Goal: Task Accomplishment & Management: Manage account settings

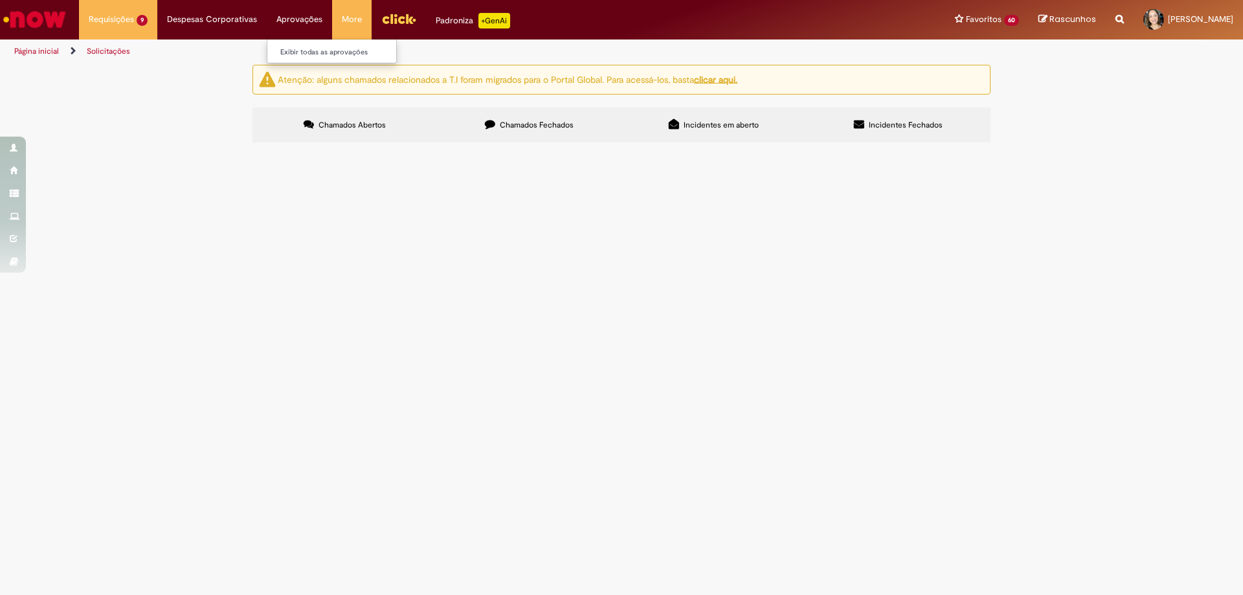
click at [297, 21] on li "Aprovações Exibir todas as aprovações" at bounding box center [299, 19] width 65 height 39
click at [306, 50] on link "Exibir todas as aprovações" at bounding box center [338, 52] width 142 height 14
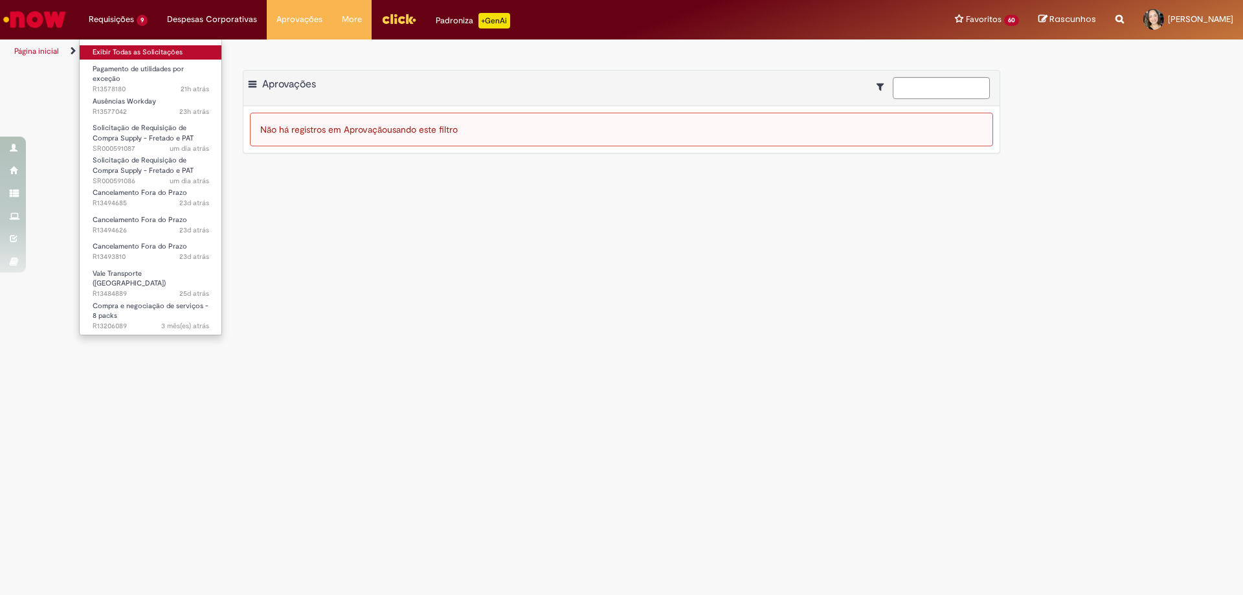
click at [111, 49] on link "Exibir Todas as Solicitações" at bounding box center [151, 52] width 142 height 14
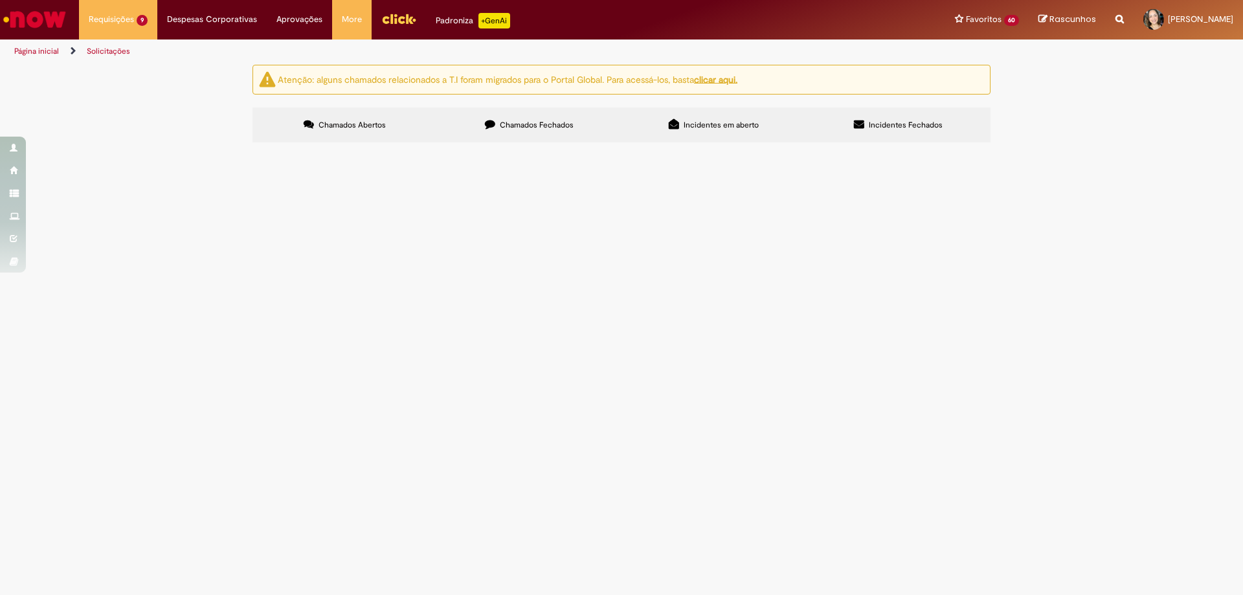
click at [0, 0] on td "Pagamento de utilidades por exceção" at bounding box center [0, 0] width 0 height 0
click at [0, 0] on span "Pagamento de utilidades por exceção" at bounding box center [0, 0] width 0 height 0
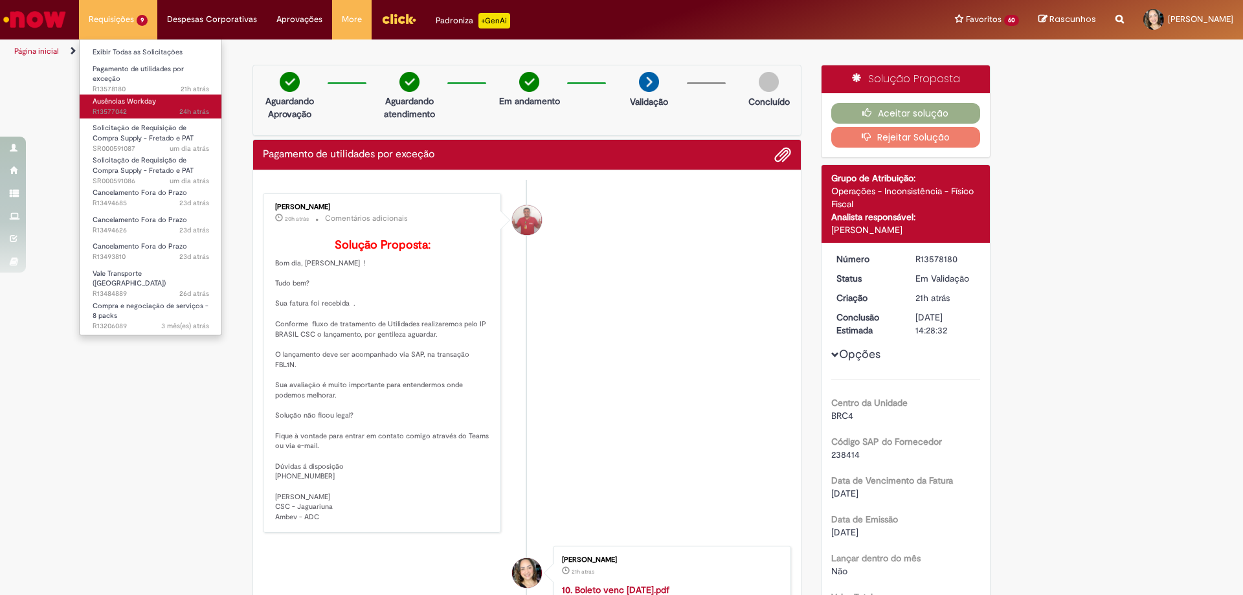
click at [129, 99] on span "Ausências Workday" at bounding box center [124, 101] width 63 height 10
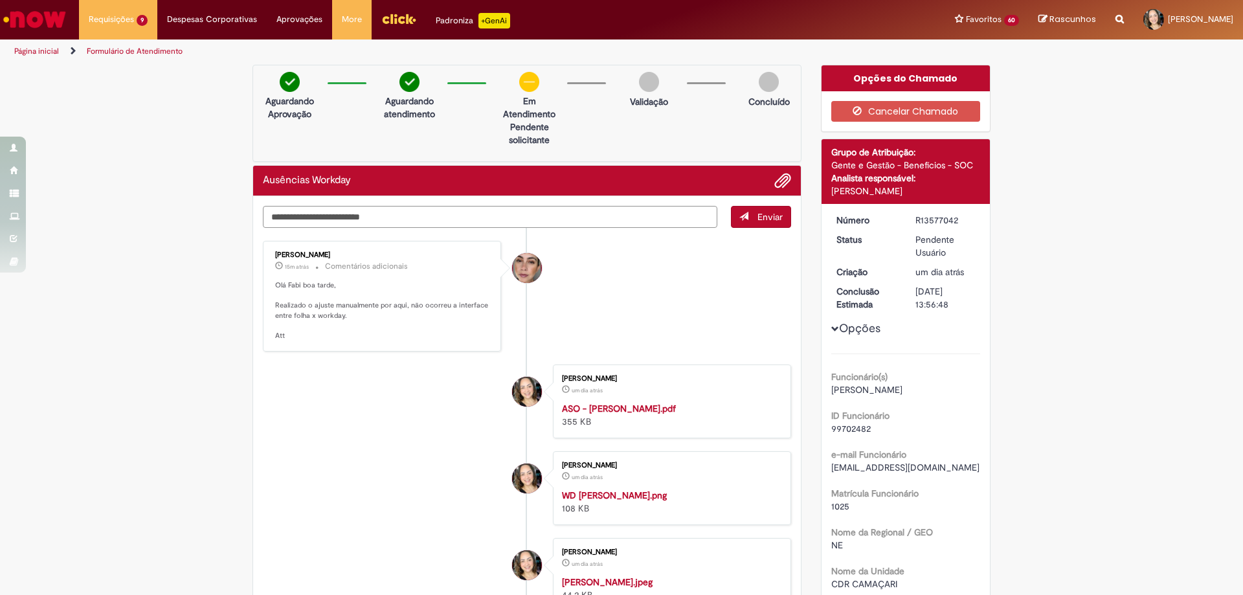
click at [283, 214] on textarea "Digite sua mensagem aqui..." at bounding box center [490, 217] width 454 height 22
type textarea "**********"
click at [739, 219] on span "submit" at bounding box center [743, 216] width 9 height 9
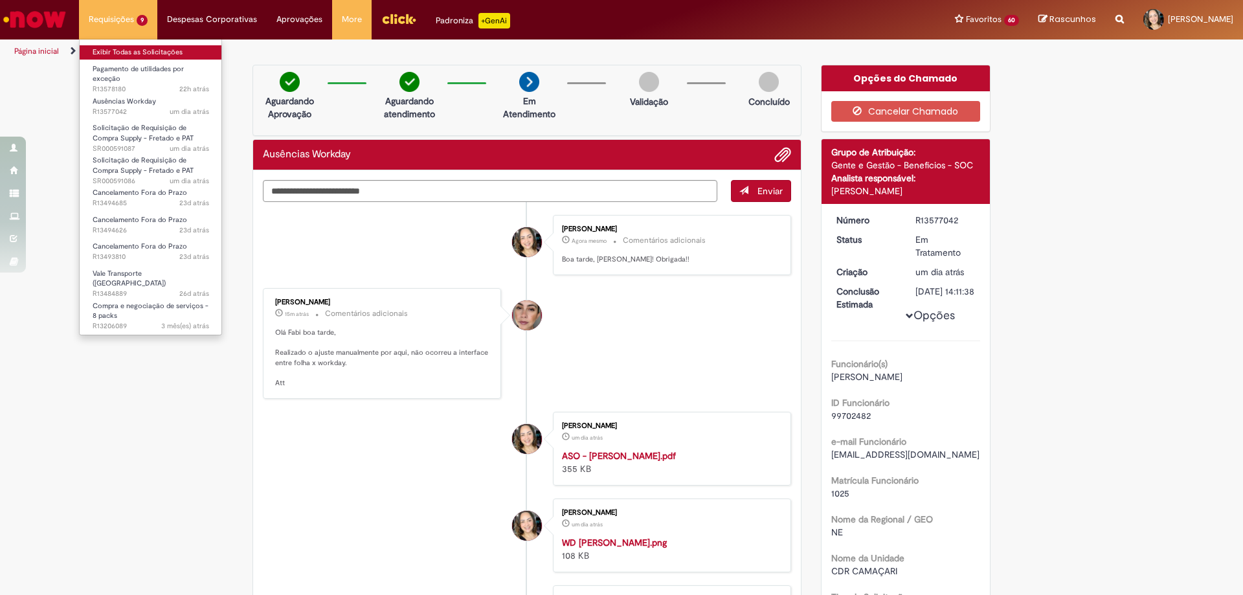
click at [120, 52] on link "Exibir Todas as Solicitações" at bounding box center [151, 52] width 142 height 14
